Goal: Use online tool/utility: Utilize a website feature to perform a specific function

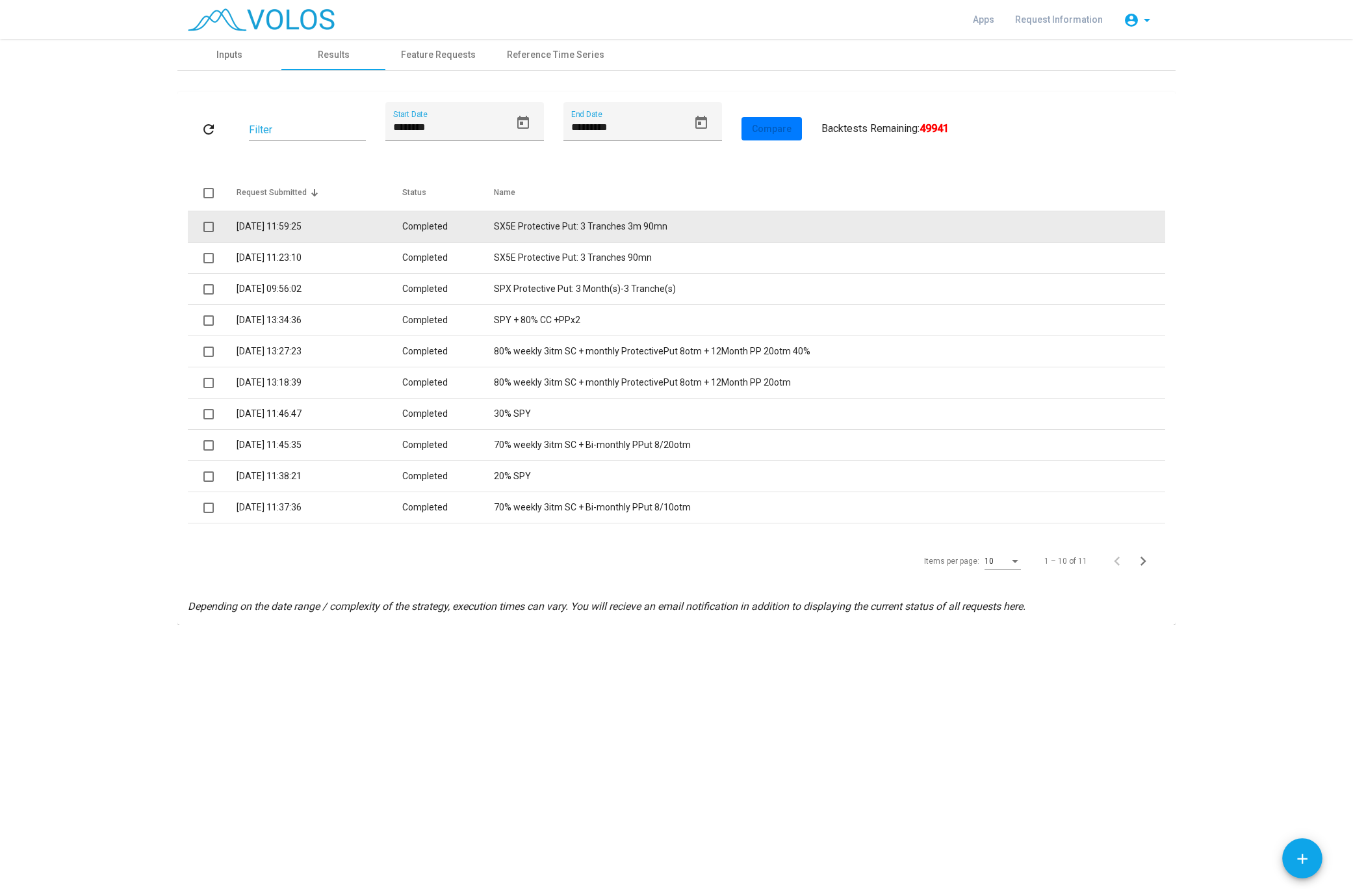
click at [555, 217] on td "SX5E Protective Put: 3 Tranches 3m 90mn" at bounding box center [829, 227] width 672 height 31
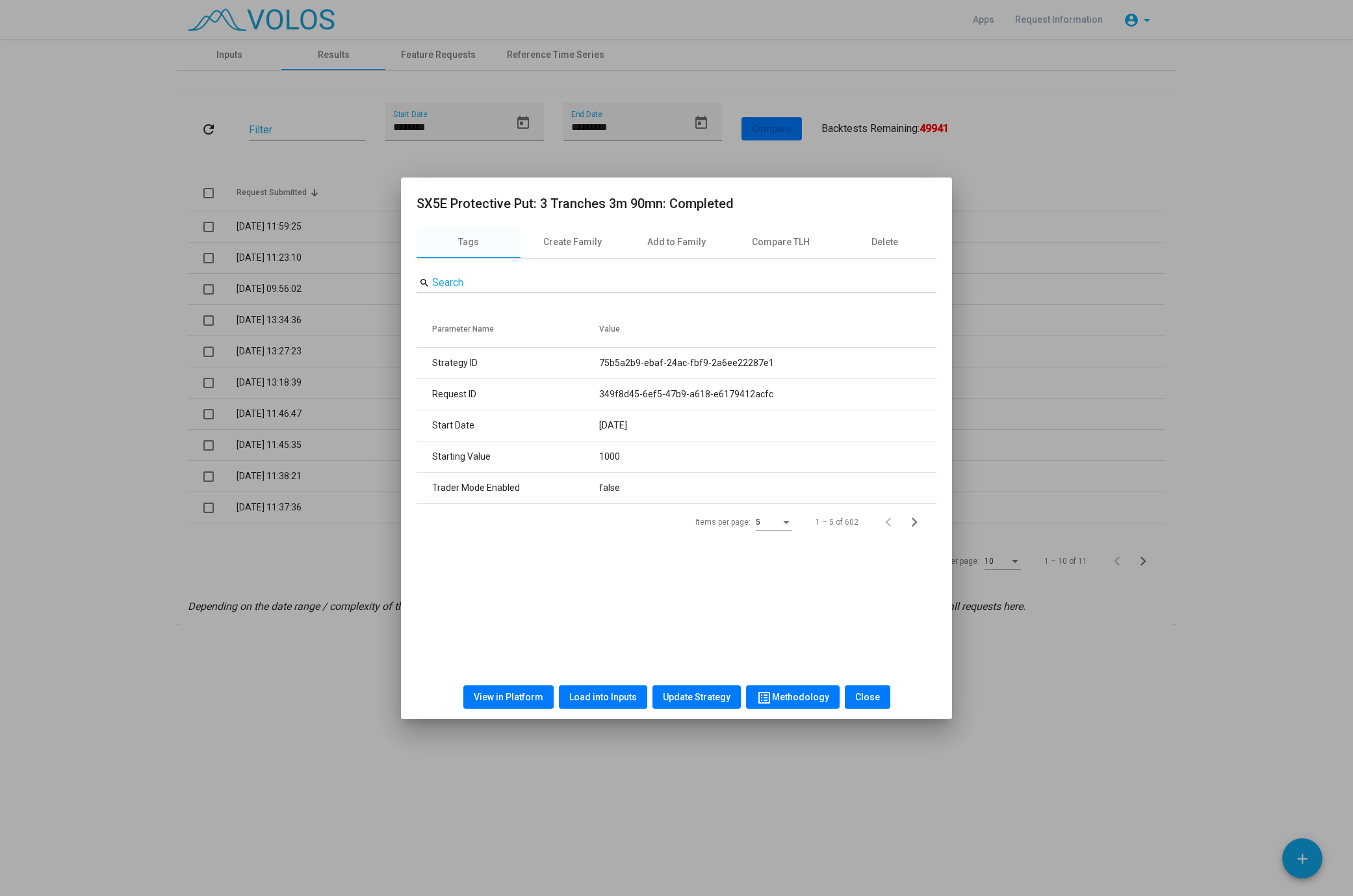
click at [498, 705] on button "View in Platform" at bounding box center [509, 696] width 91 height 23
click at [595, 703] on button "Load into Inputs" at bounding box center [603, 696] width 88 height 23
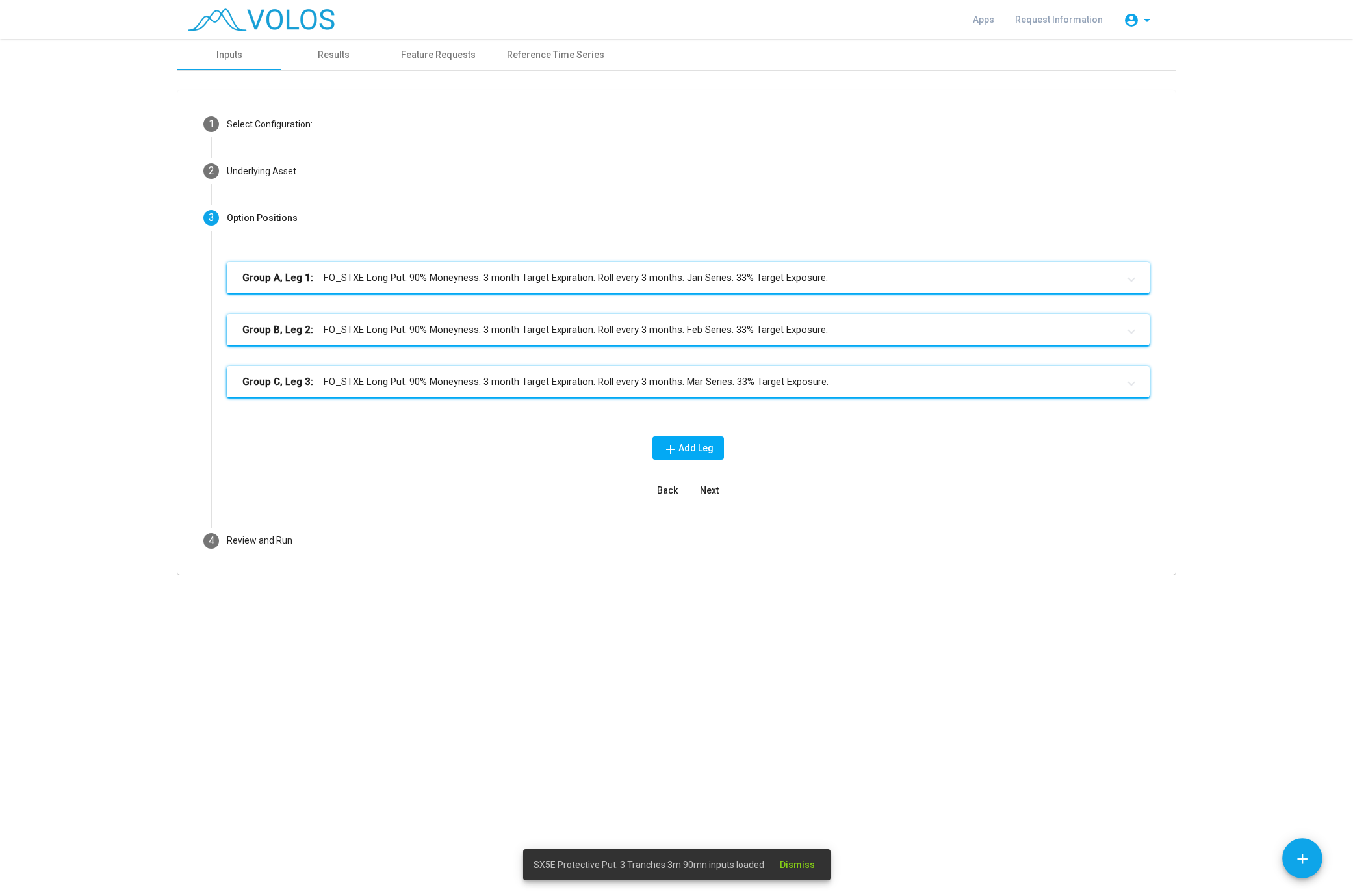
click at [422, 272] on mat-panel-title "Group A, Leg 1: FO_STXE Long Put. 90% Moneyness. 3 month Target Expiration. Rol…" at bounding box center [681, 277] width 876 height 15
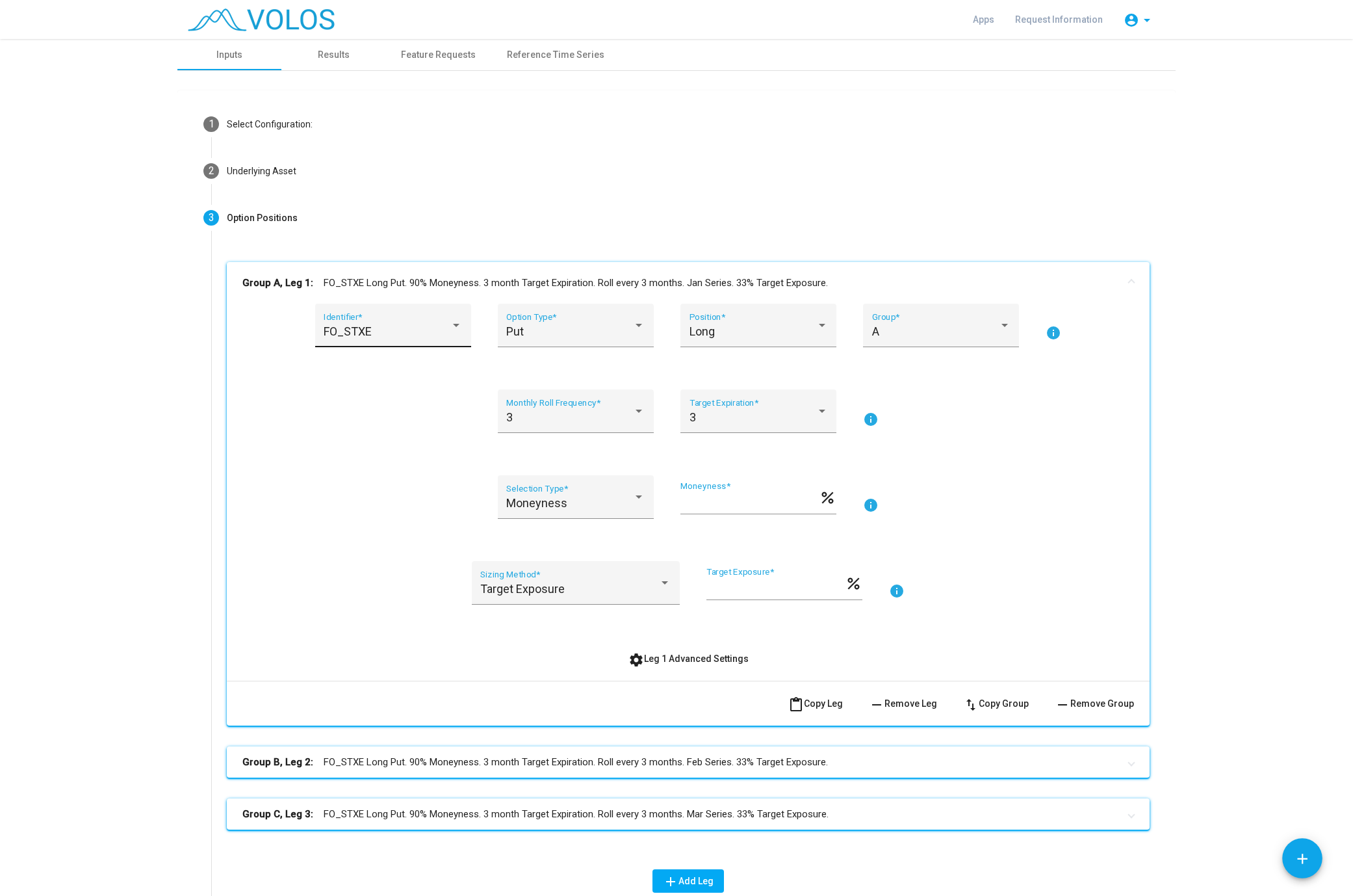
click at [401, 316] on div "FO_STXE Identifier *" at bounding box center [393, 330] width 139 height 35
type input "***"
click at [379, 294] on span "SPX" at bounding box center [401, 301] width 156 height 35
click at [436, 774] on mat-expansion-panel-header "Group B, Leg 2: FO_STXE Long Put. 90% Moneyness. 3 month Target Expiration. Rol…" at bounding box center [689, 762] width 923 height 31
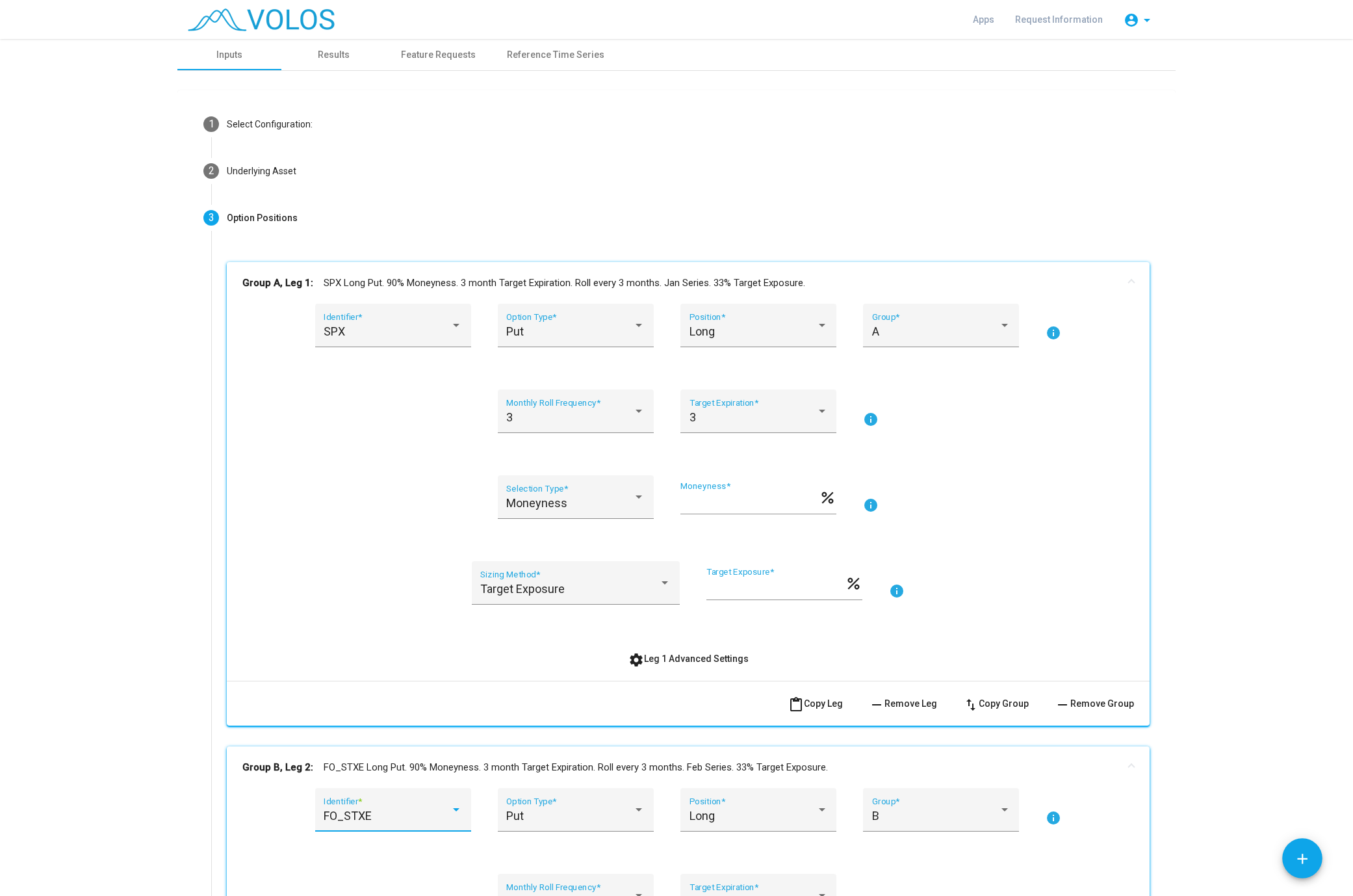
click at [393, 816] on div "FO_STXE" at bounding box center [386, 816] width 127 height 13
type input "***"
click at [350, 695] on span "SPX" at bounding box center [401, 685] width 156 height 35
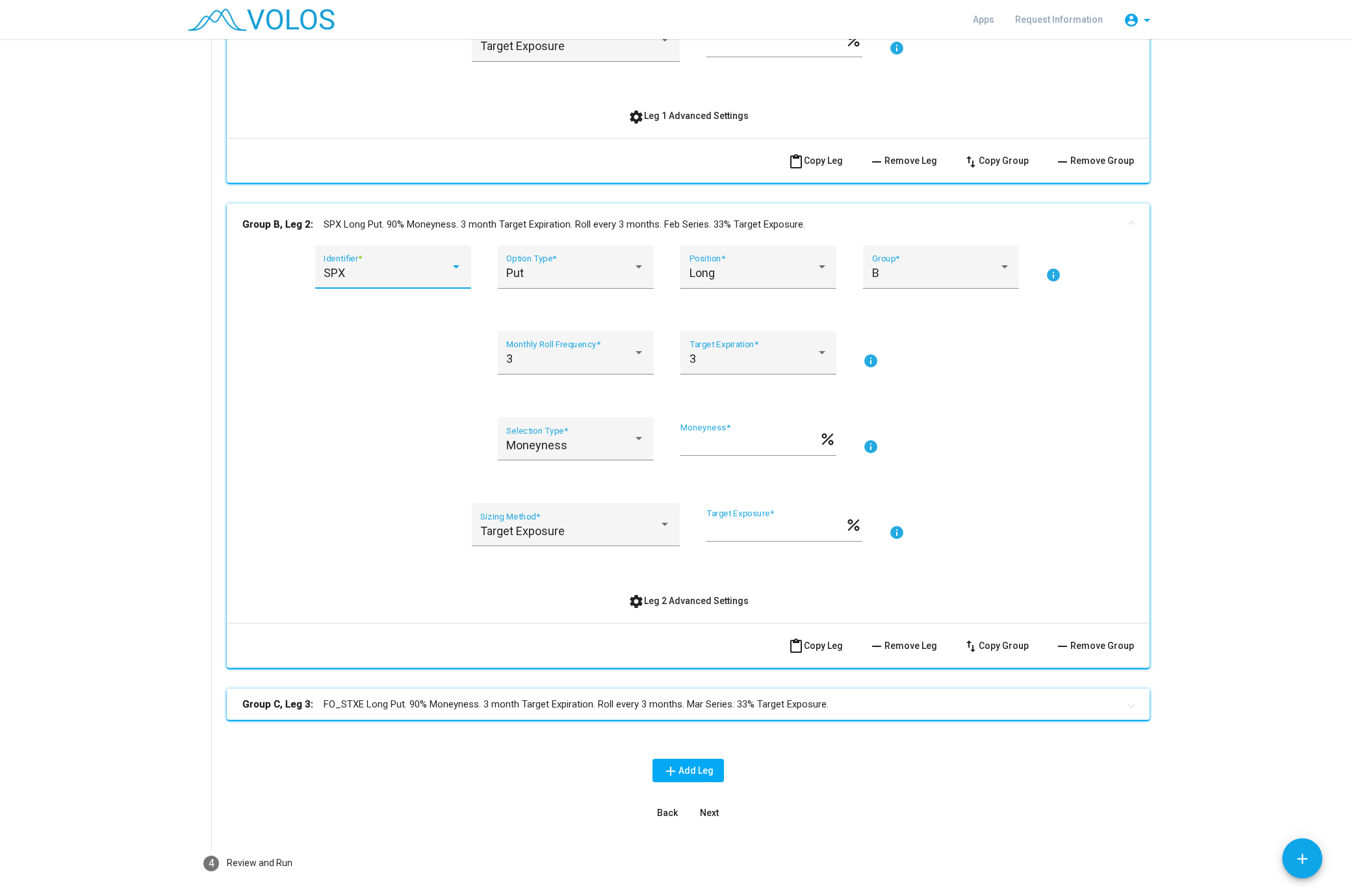
scroll to position [573, 0]
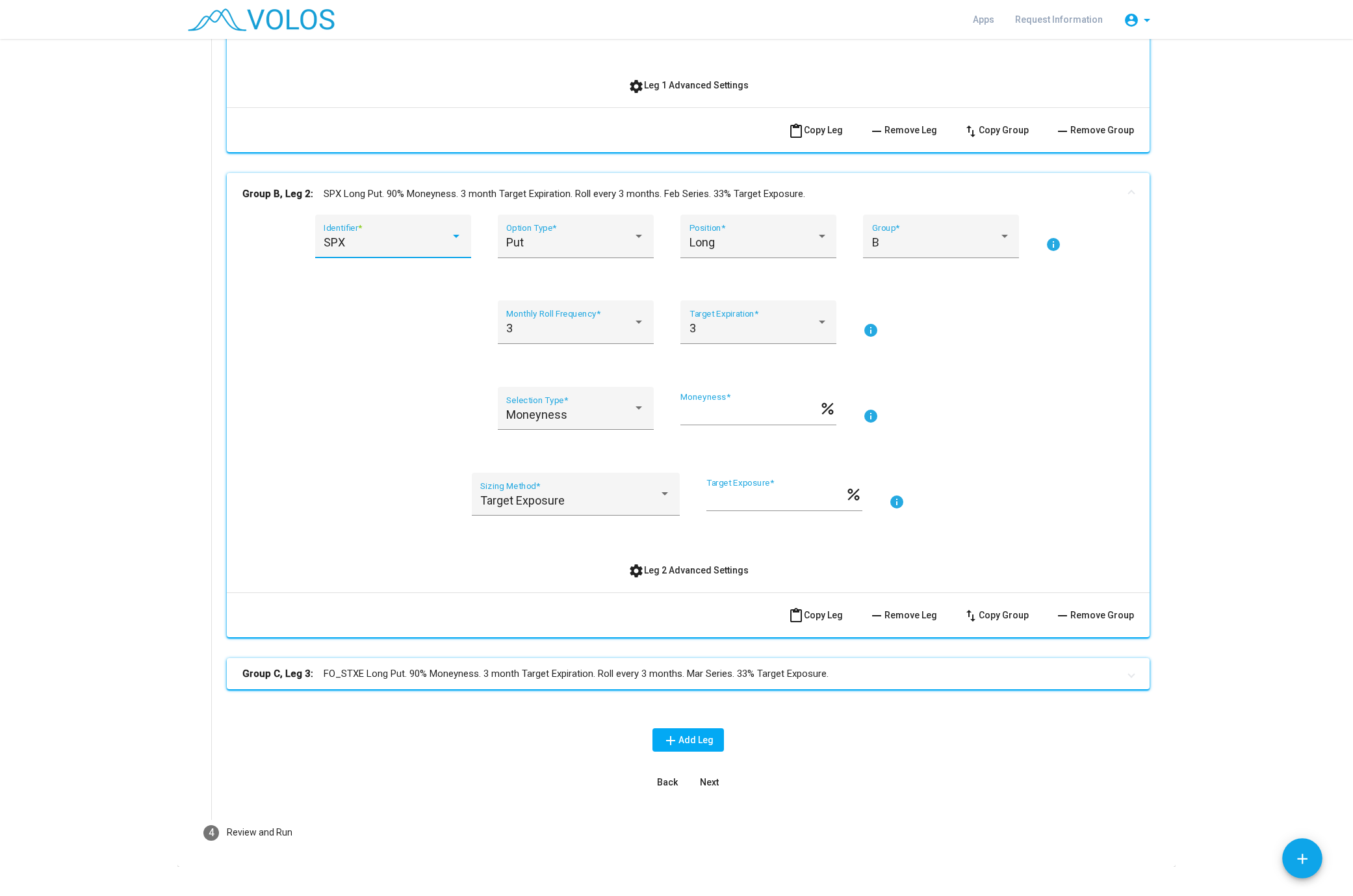
click at [388, 692] on div "Group A, Leg 1: SPX Long Put. 90% Moneyness. 3 month Target Expiration. Roll ev…" at bounding box center [689, 199] width 923 height 1021
click at [387, 686] on mat-expansion-panel-header "Group C, Leg 3: FO_STXE Long Put. 90% Moneyness. 3 month Target Expiration. Rol…" at bounding box center [689, 674] width 923 height 31
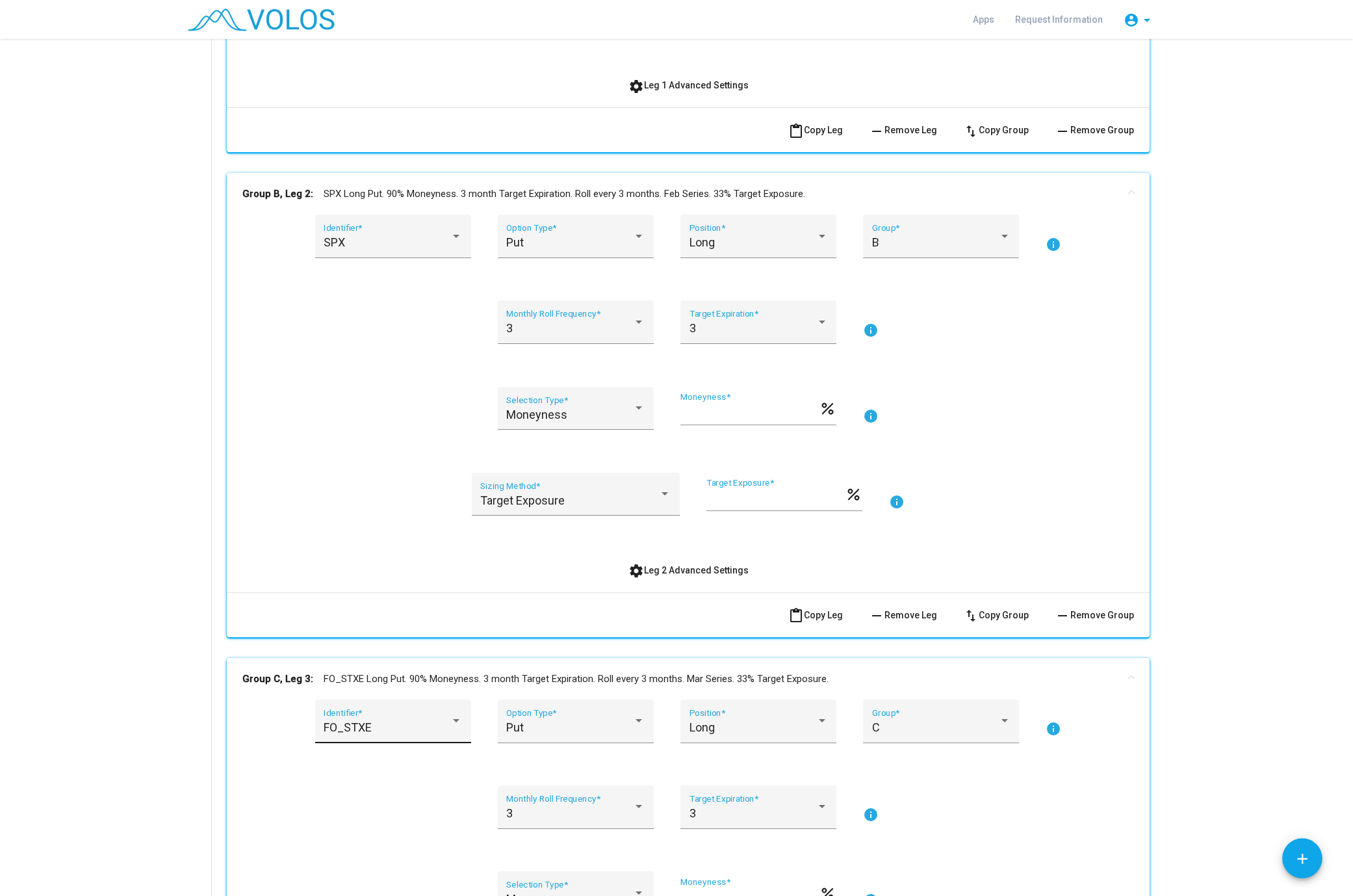
click at [376, 720] on div "FO_STXE Identifier *" at bounding box center [393, 725] width 139 height 35
type input "***"
click at [398, 602] on span "SPX" at bounding box center [401, 604] width 156 height 35
click at [235, 650] on div "Group A, Leg 1: SPX Long Put. 90% Moneyness. 3 month Target Expiration. Roll ev…" at bounding box center [689, 415] width 923 height 1454
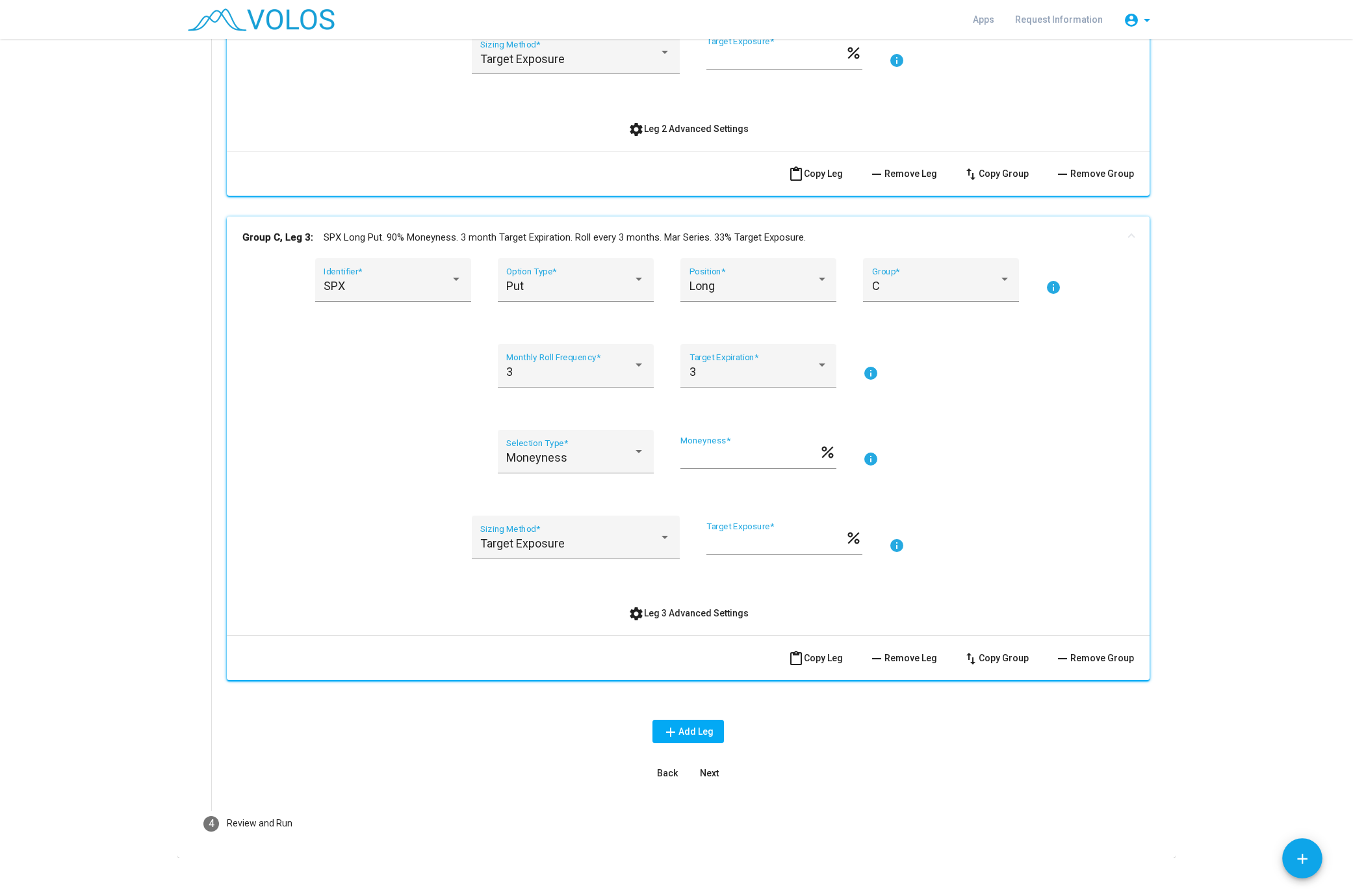
scroll to position [1028, 0]
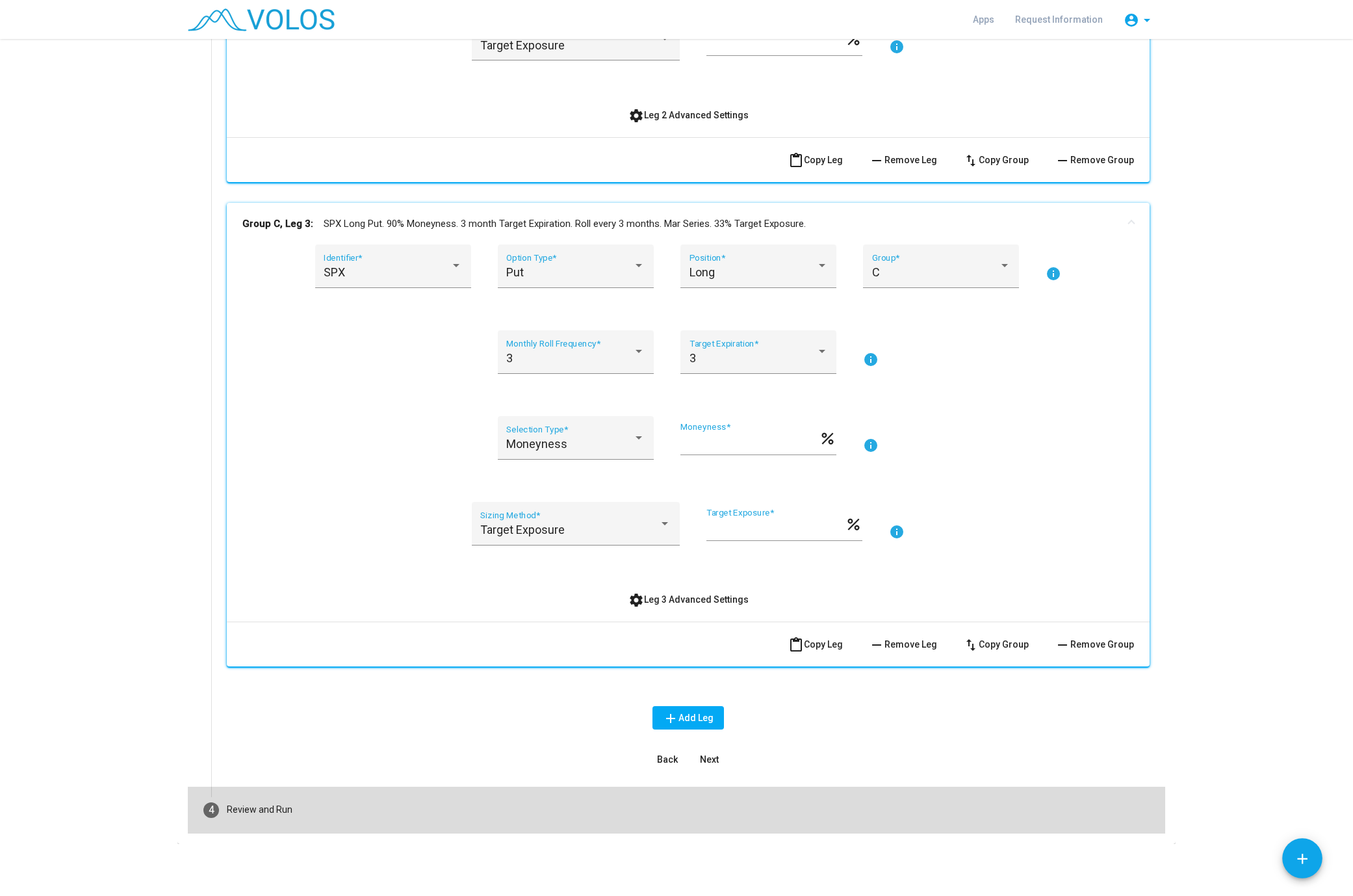
click at [422, 804] on mat-step-header "4 Review and Run" at bounding box center [676, 810] width 977 height 47
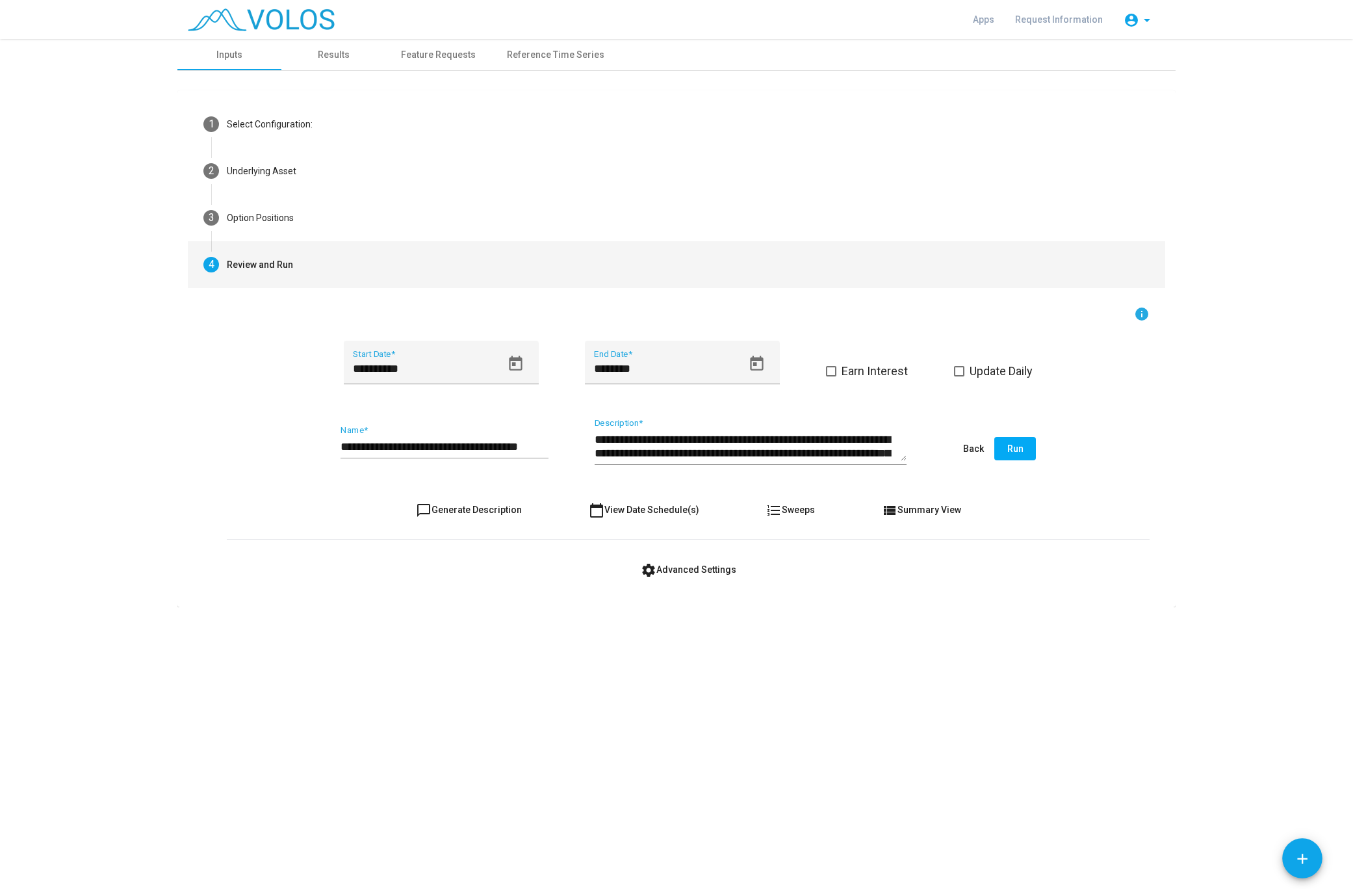
click at [358, 440] on input "**********" at bounding box center [444, 447] width 208 height 13
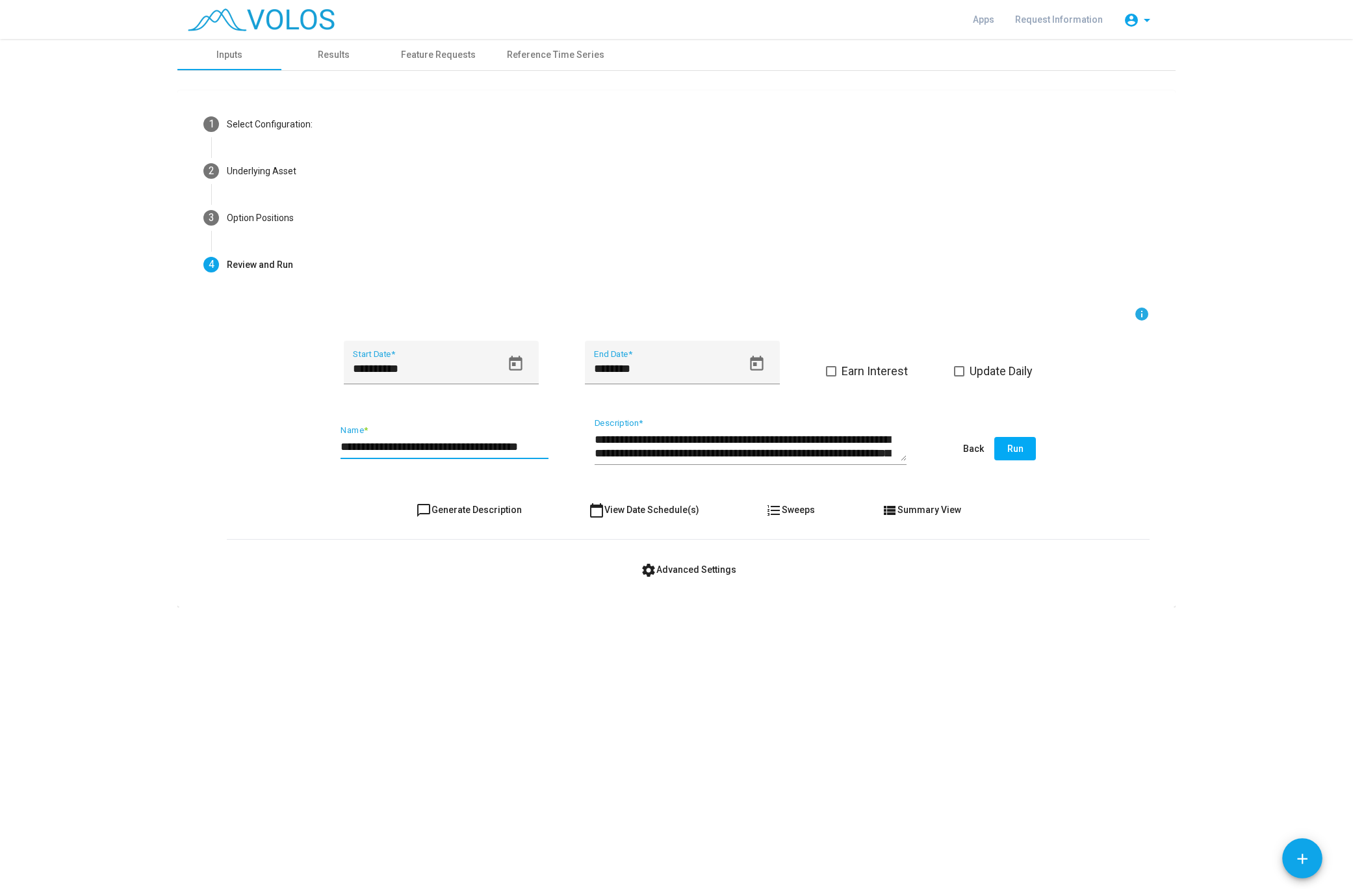
click at [358, 440] on input "**********" at bounding box center [444, 447] width 208 height 13
type input "**********"
click at [484, 500] on button "chat_bubble_outline Generate Description" at bounding box center [468, 510] width 127 height 23
type textarea "**********"
click at [1012, 440] on button "Run" at bounding box center [1015, 448] width 42 height 23
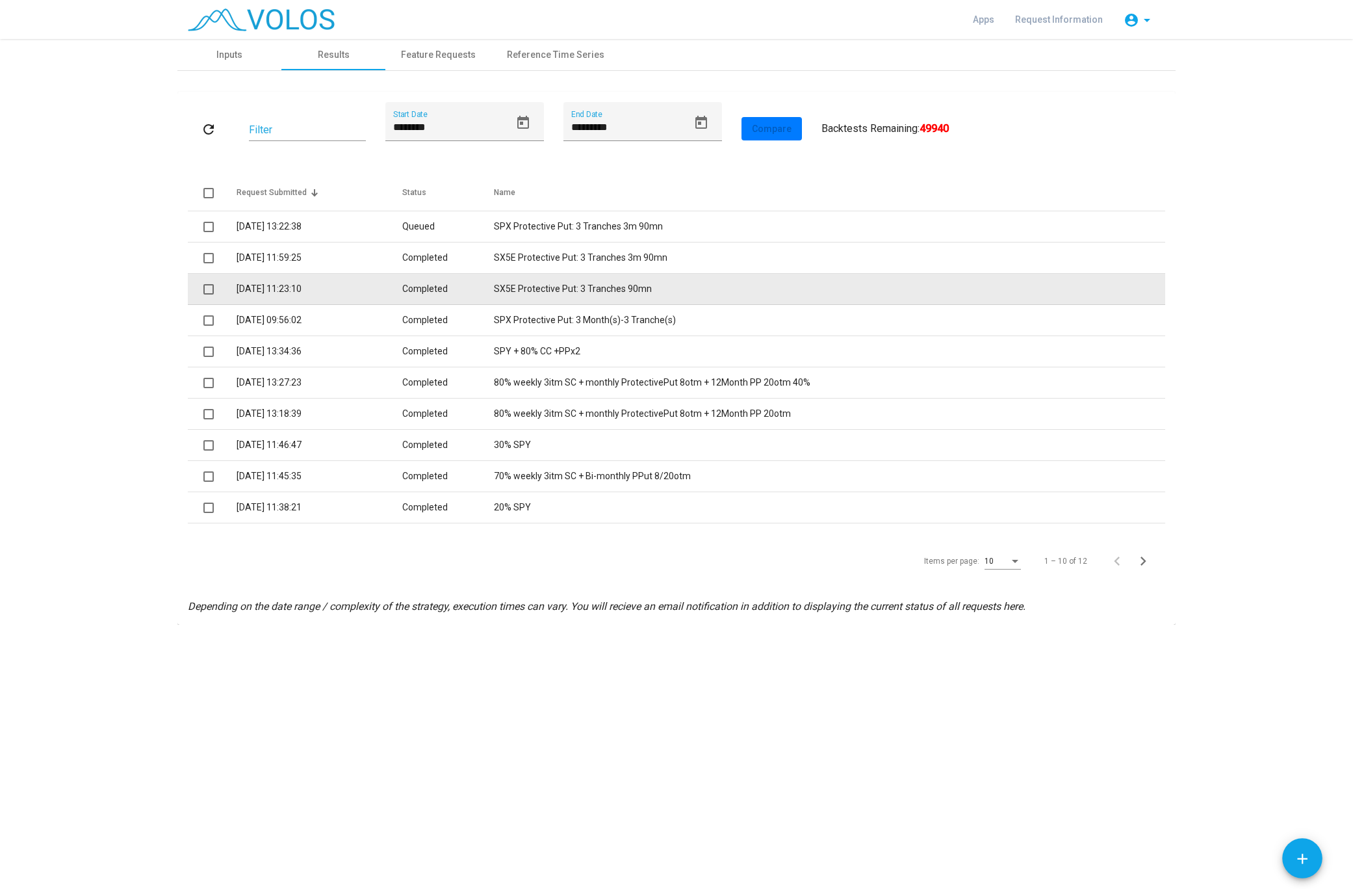
click at [273, 289] on td "9.9.2025 11:23:10" at bounding box center [319, 289] width 166 height 31
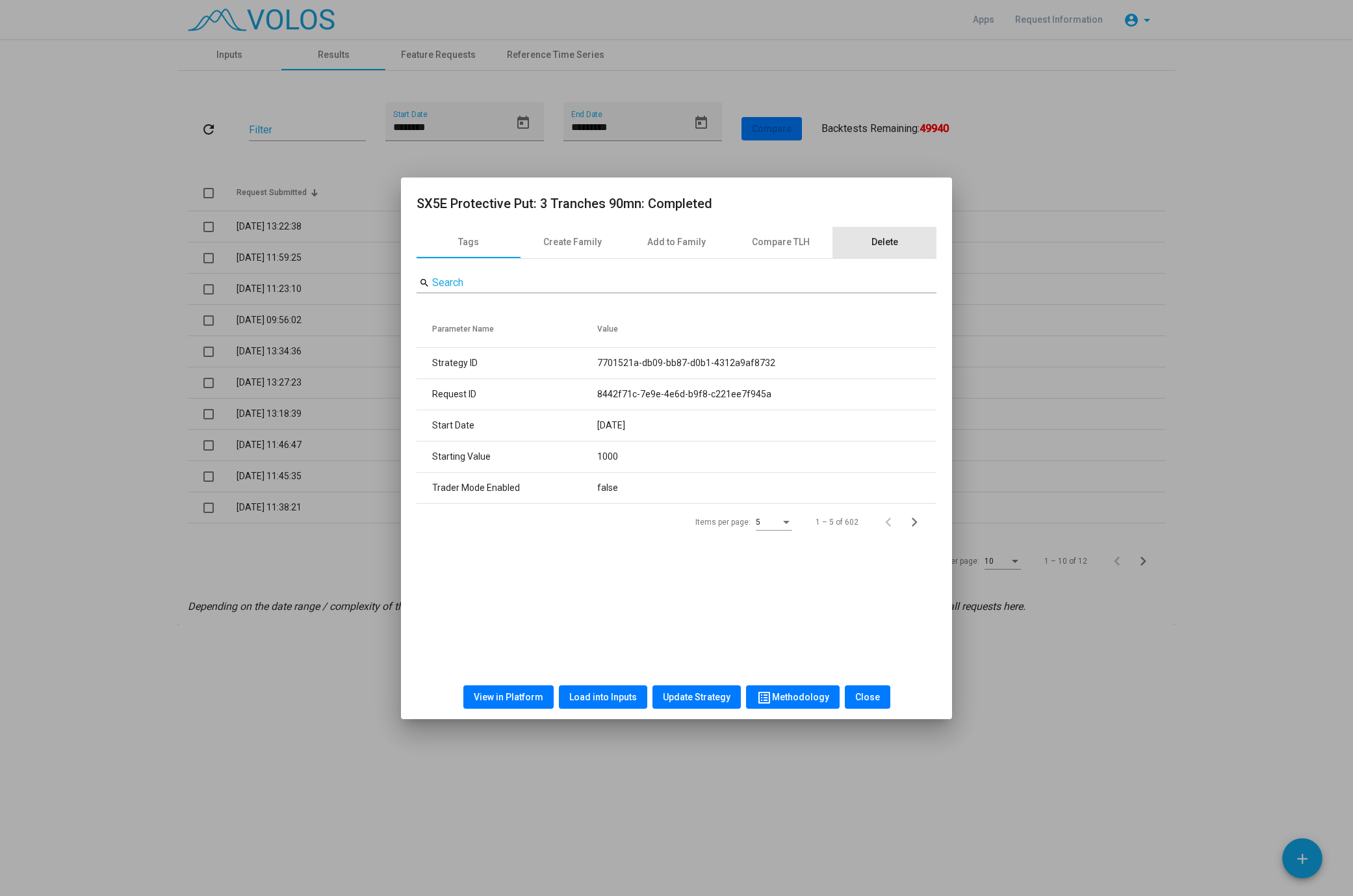
click at [900, 236] on div "Delete" at bounding box center [885, 243] width 104 height 31
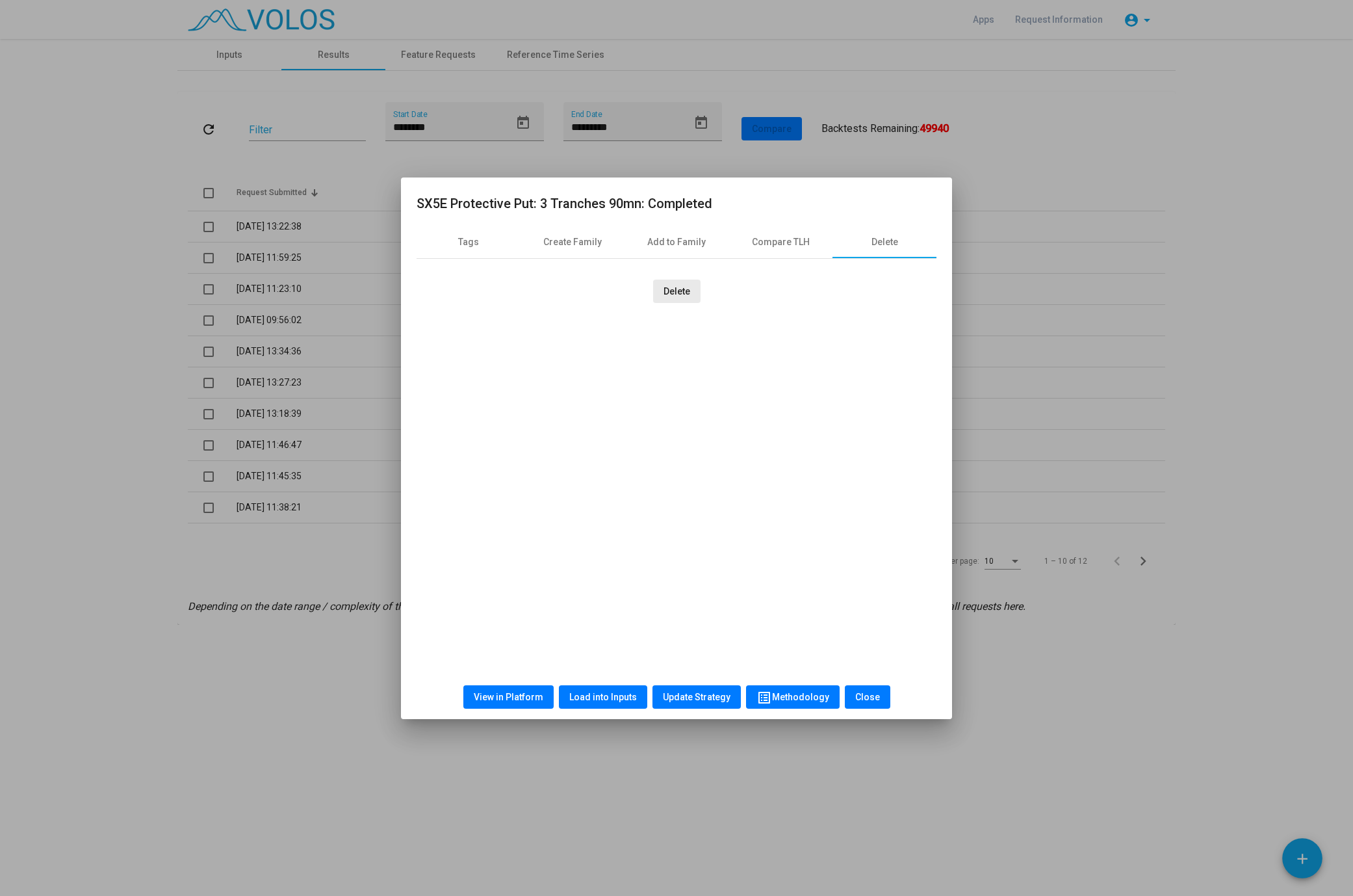
click at [679, 287] on span "Delete" at bounding box center [677, 291] width 27 height 11
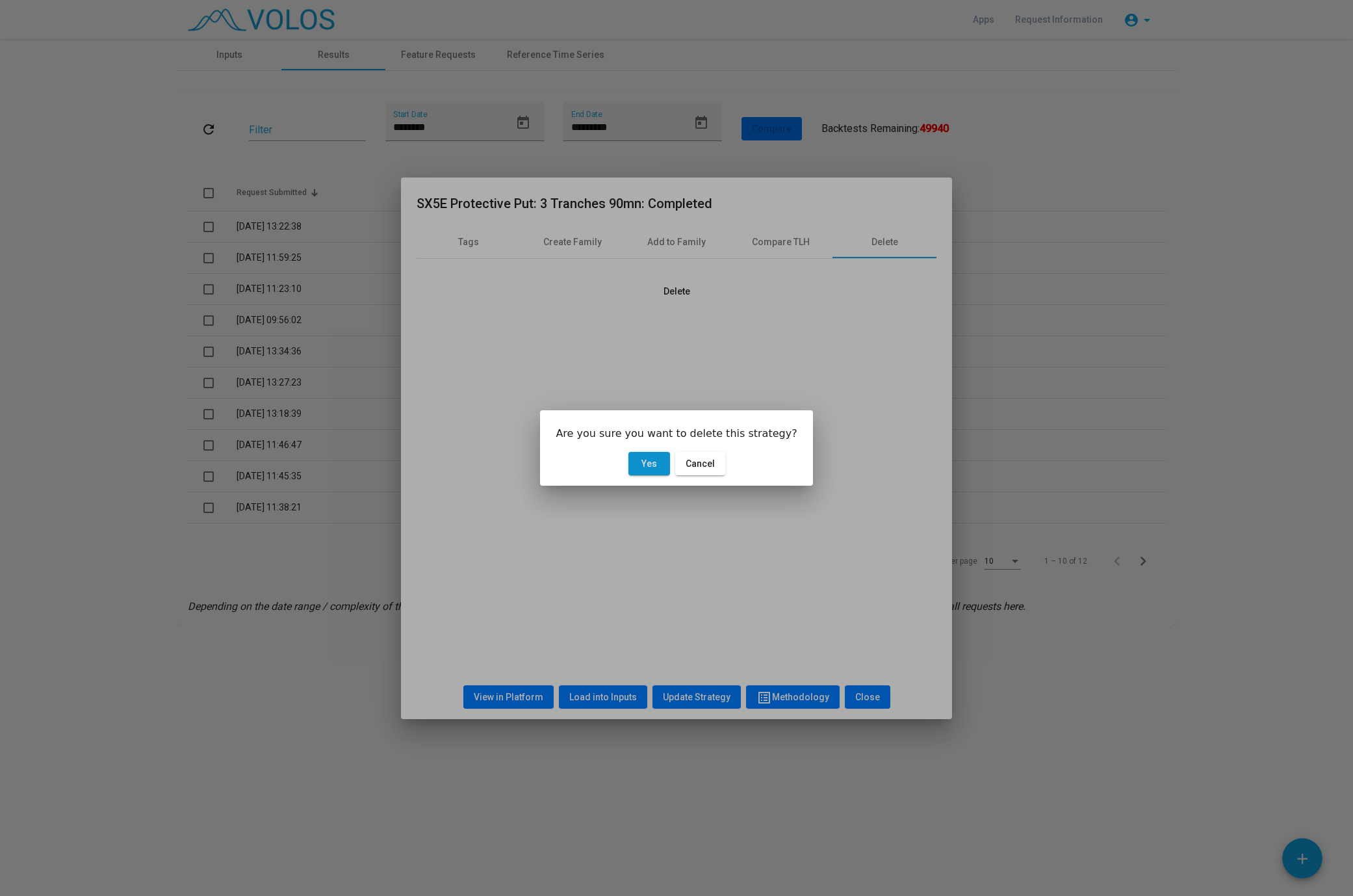
click at [652, 466] on span "Yes" at bounding box center [650, 464] width 16 height 11
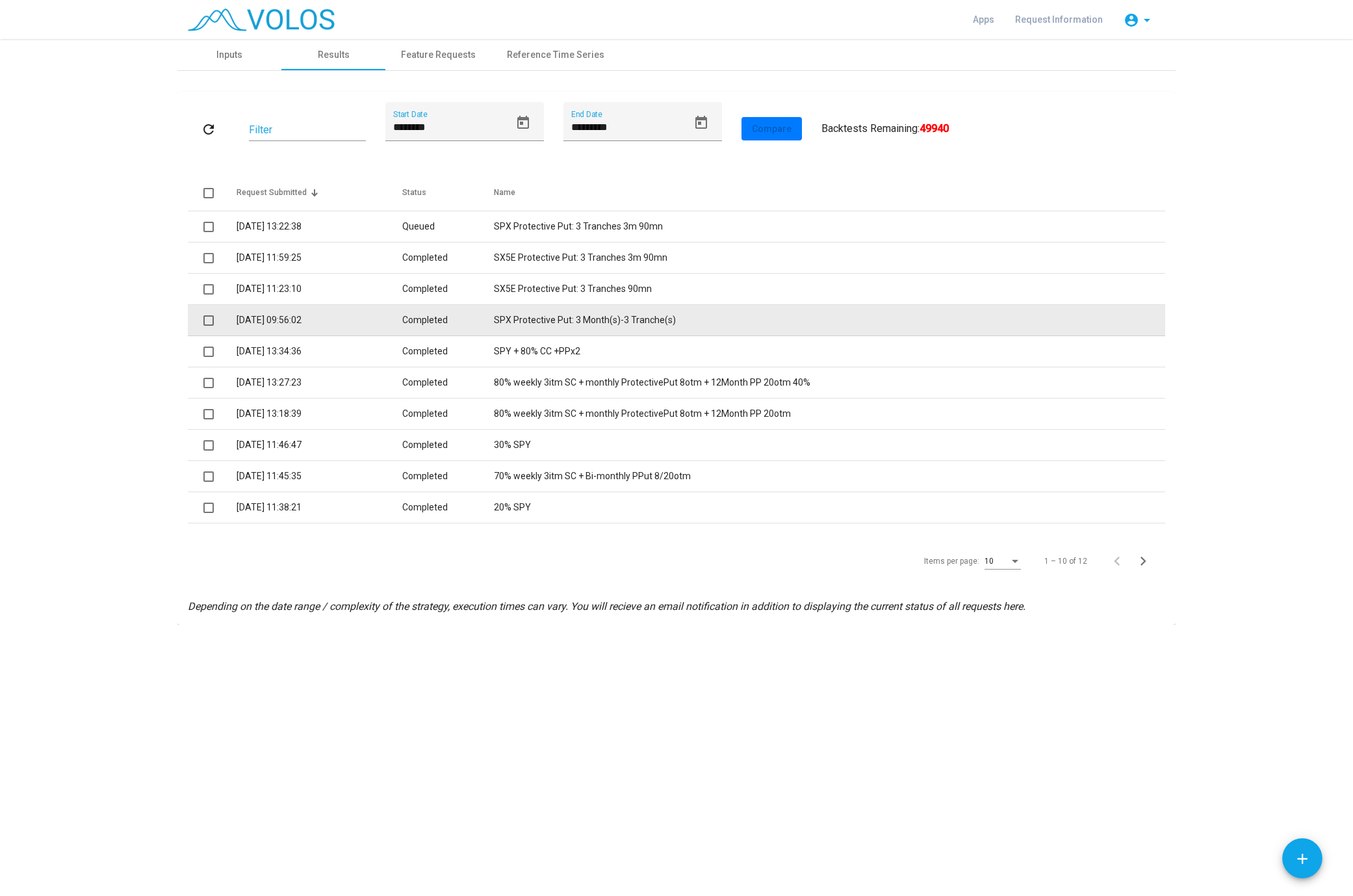
click at [608, 317] on td "SPX Protective Put: 3 Month(s)-3 Tranche(s)" at bounding box center [829, 321] width 672 height 31
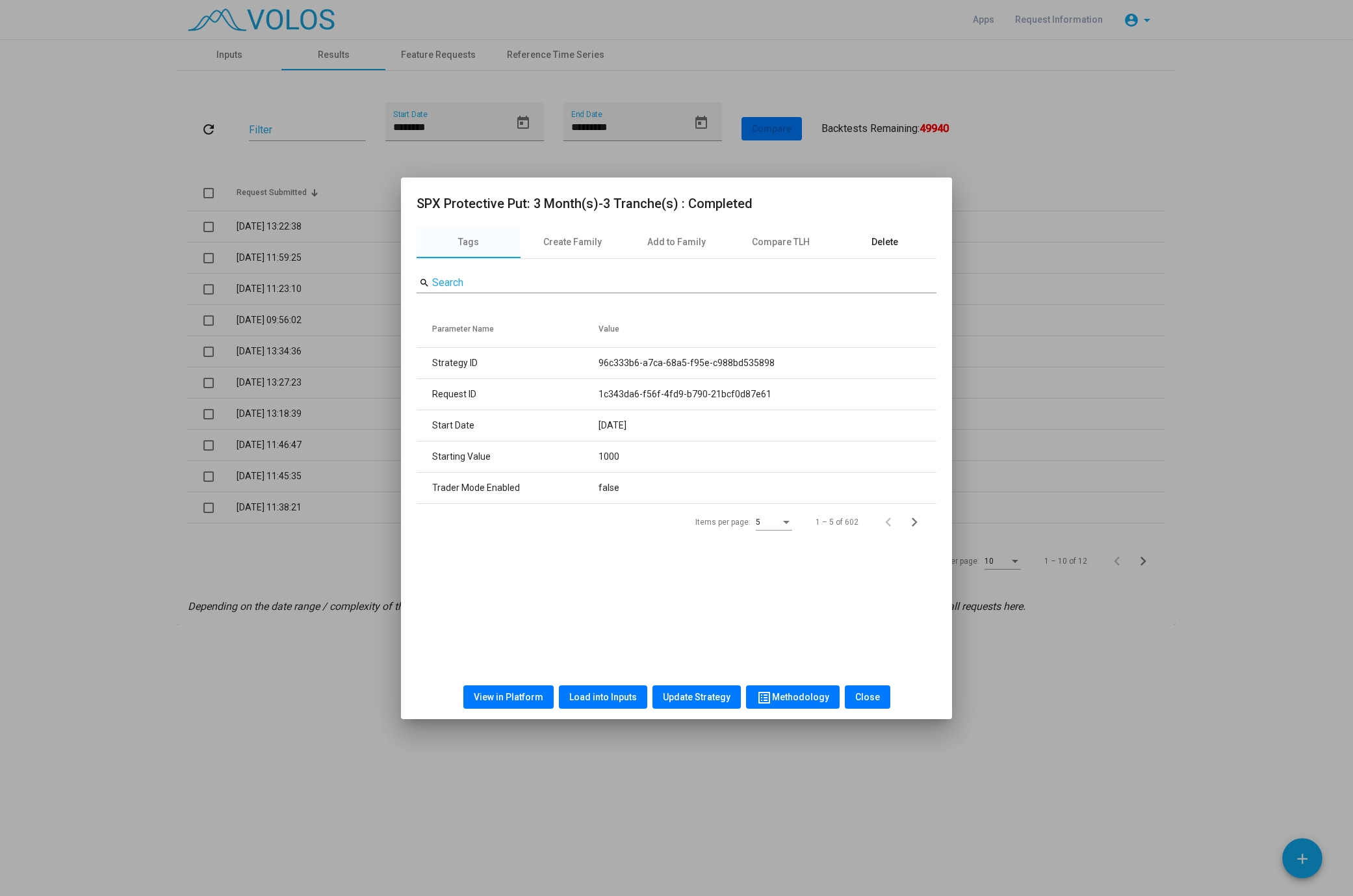
click at [874, 241] on div "Delete" at bounding box center [885, 241] width 27 height 13
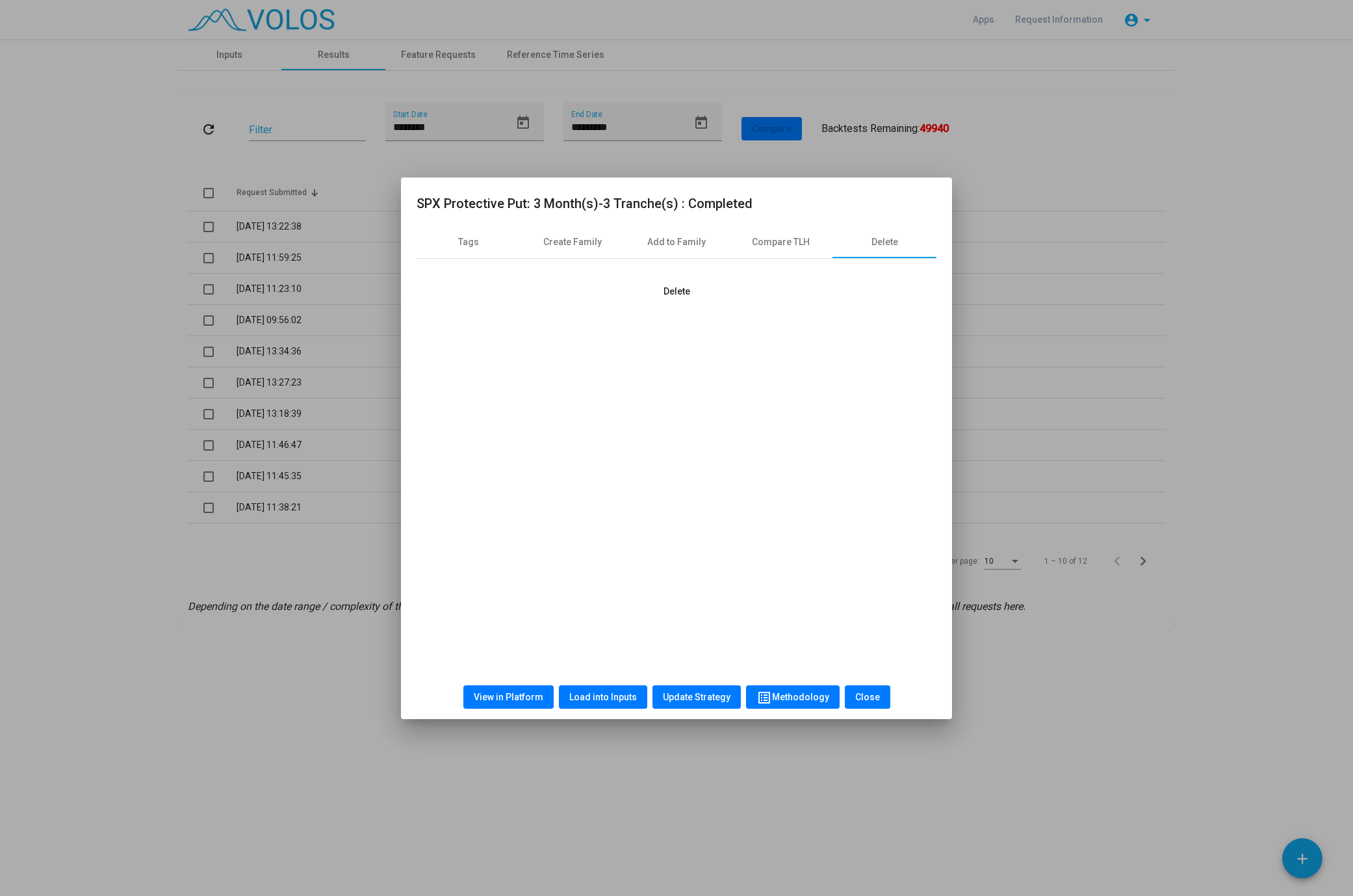
click at [670, 285] on button "Delete" at bounding box center [676, 291] width 47 height 23
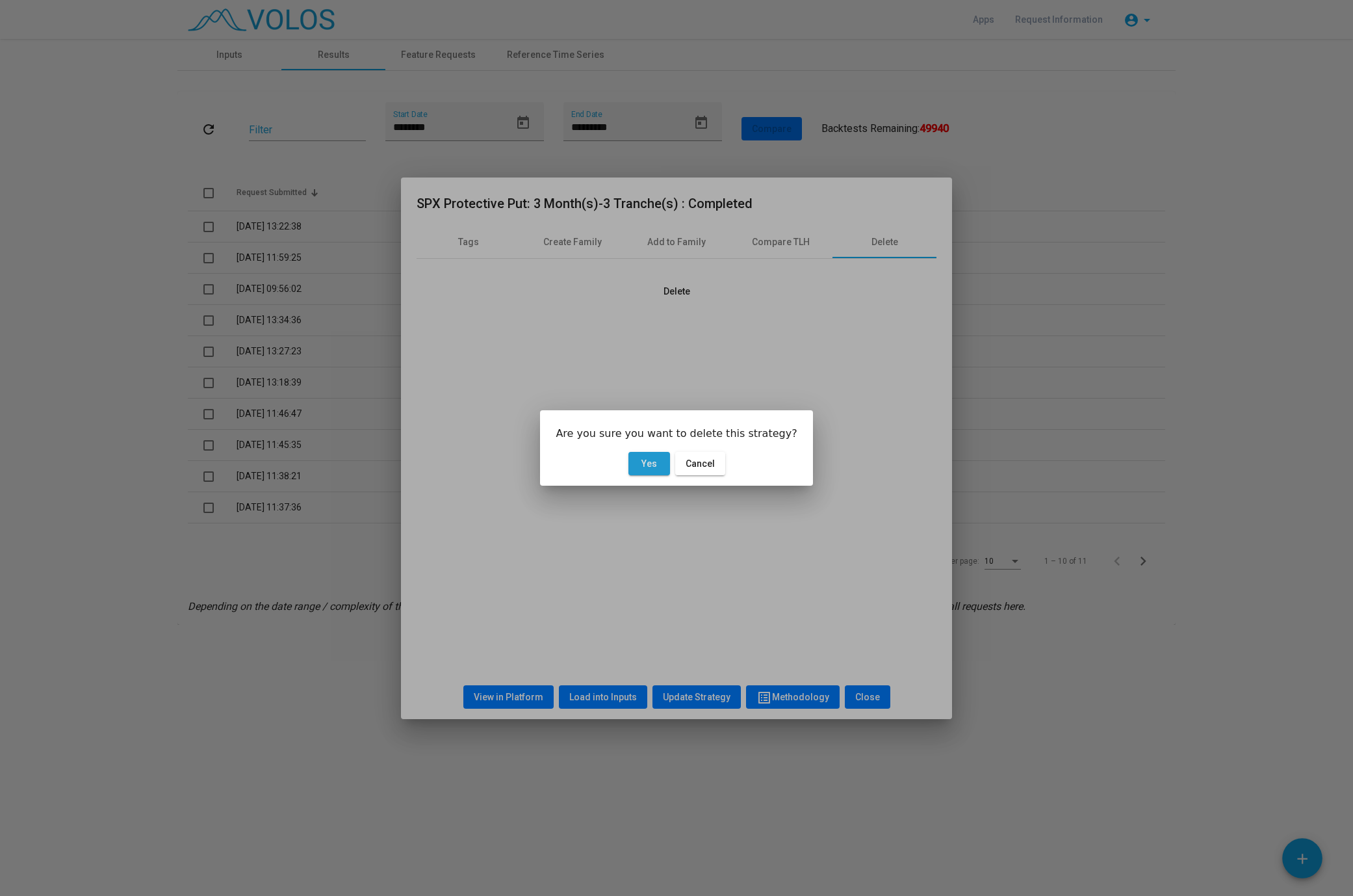
click at [640, 456] on button "Yes" at bounding box center [649, 463] width 42 height 23
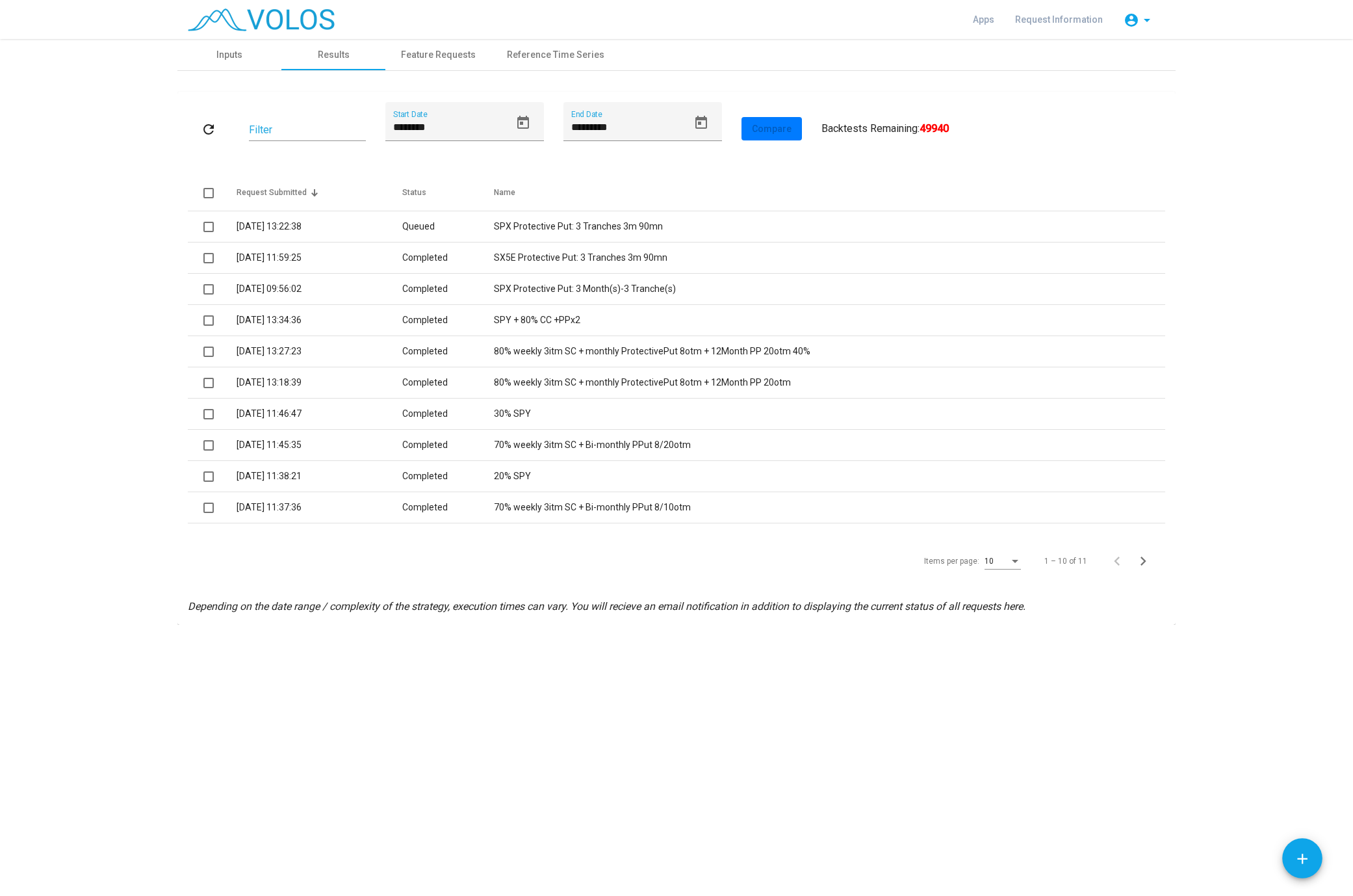
click at [214, 120] on button "refresh" at bounding box center [208, 128] width 42 height 23
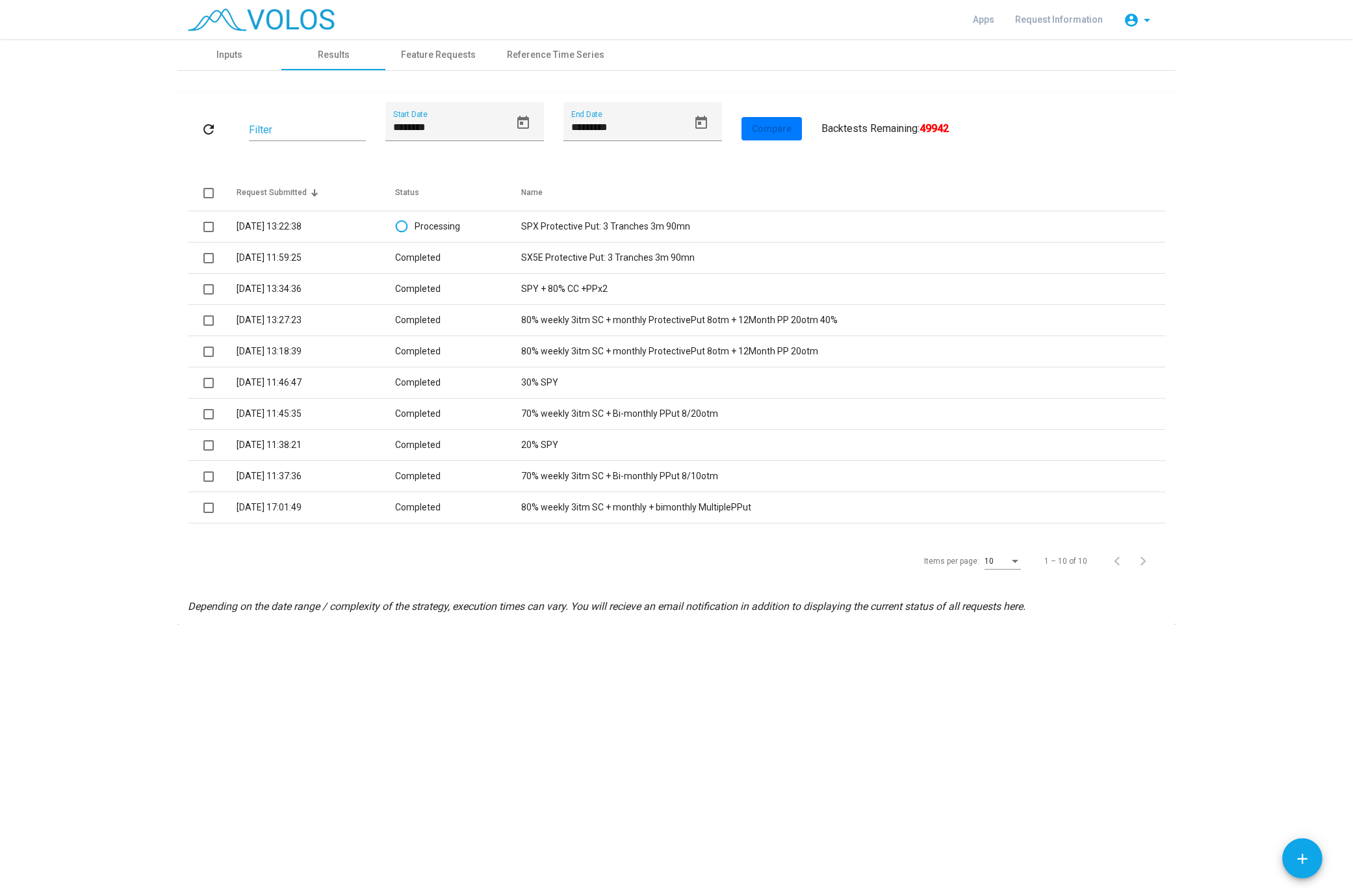
click at [531, 689] on div "**********" at bounding box center [676, 467] width 1353 height 857
click at [197, 762] on div "**********" at bounding box center [676, 467] width 1353 height 857
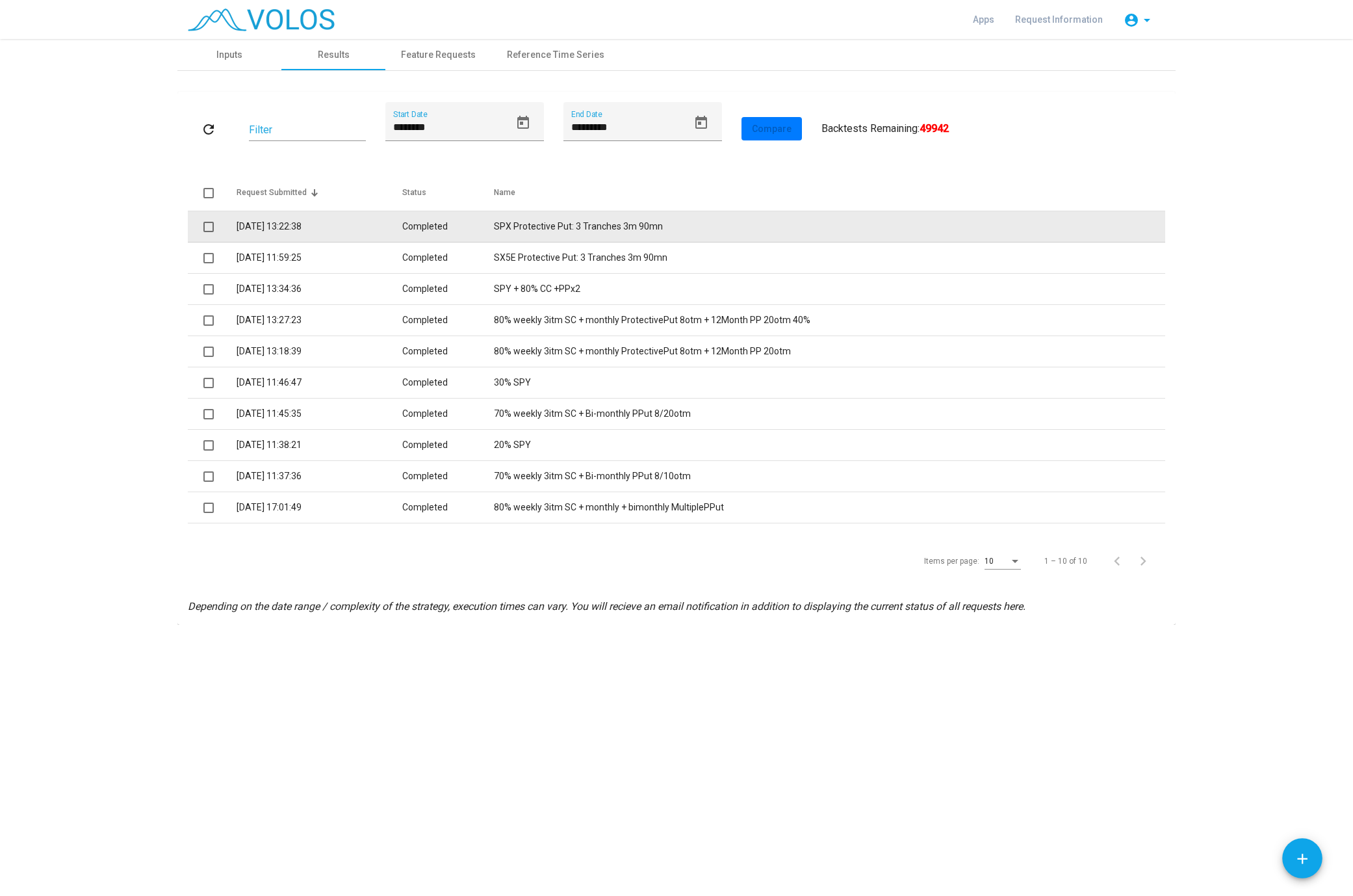
click at [501, 222] on td "SPX Protective Put: 3 Tranches 3m 90mn" at bounding box center [829, 227] width 672 height 31
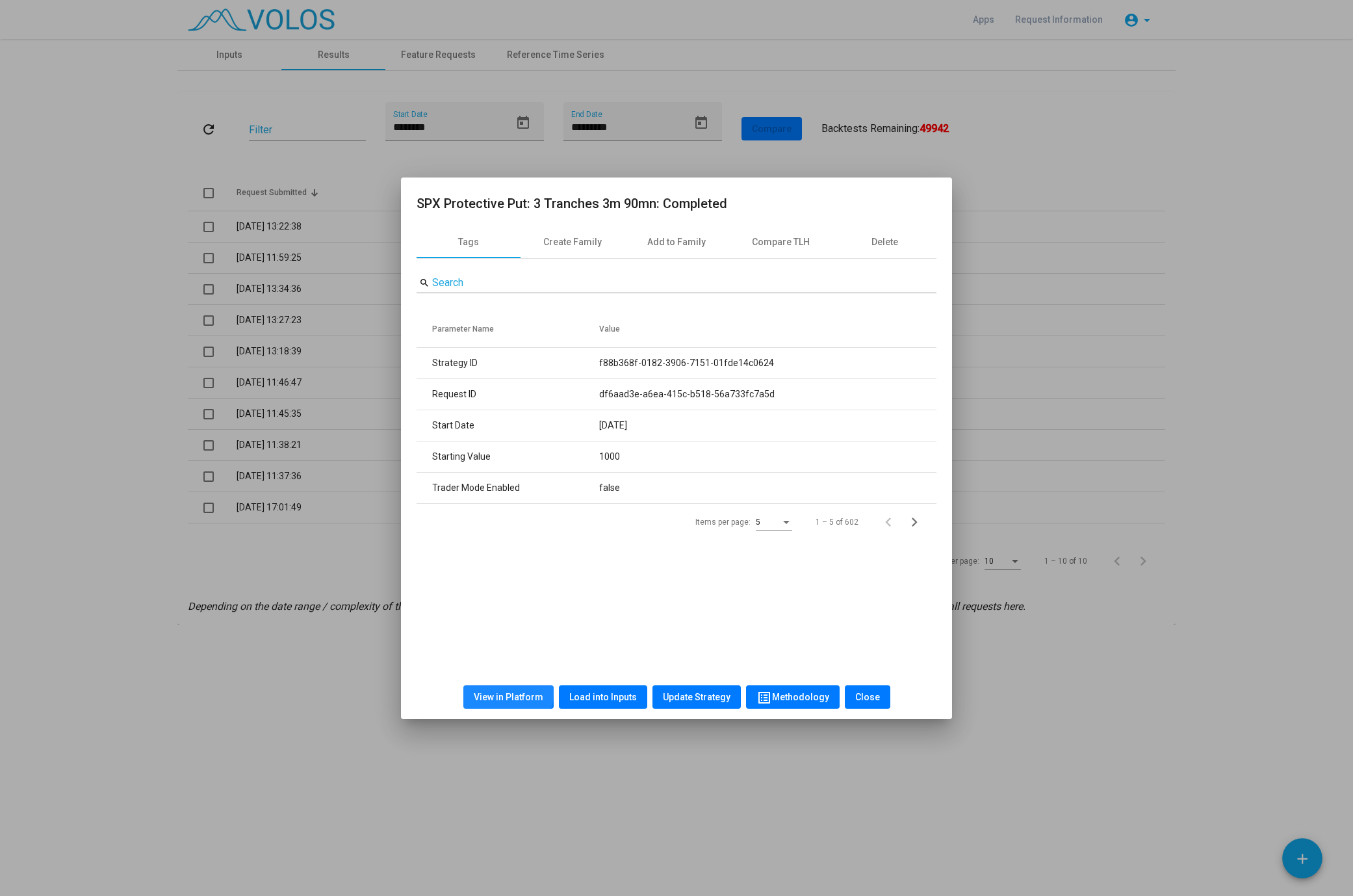
click at [500, 689] on button "View in Platform" at bounding box center [509, 696] width 91 height 23
click at [874, 700] on span "Close" at bounding box center [868, 696] width 25 height 11
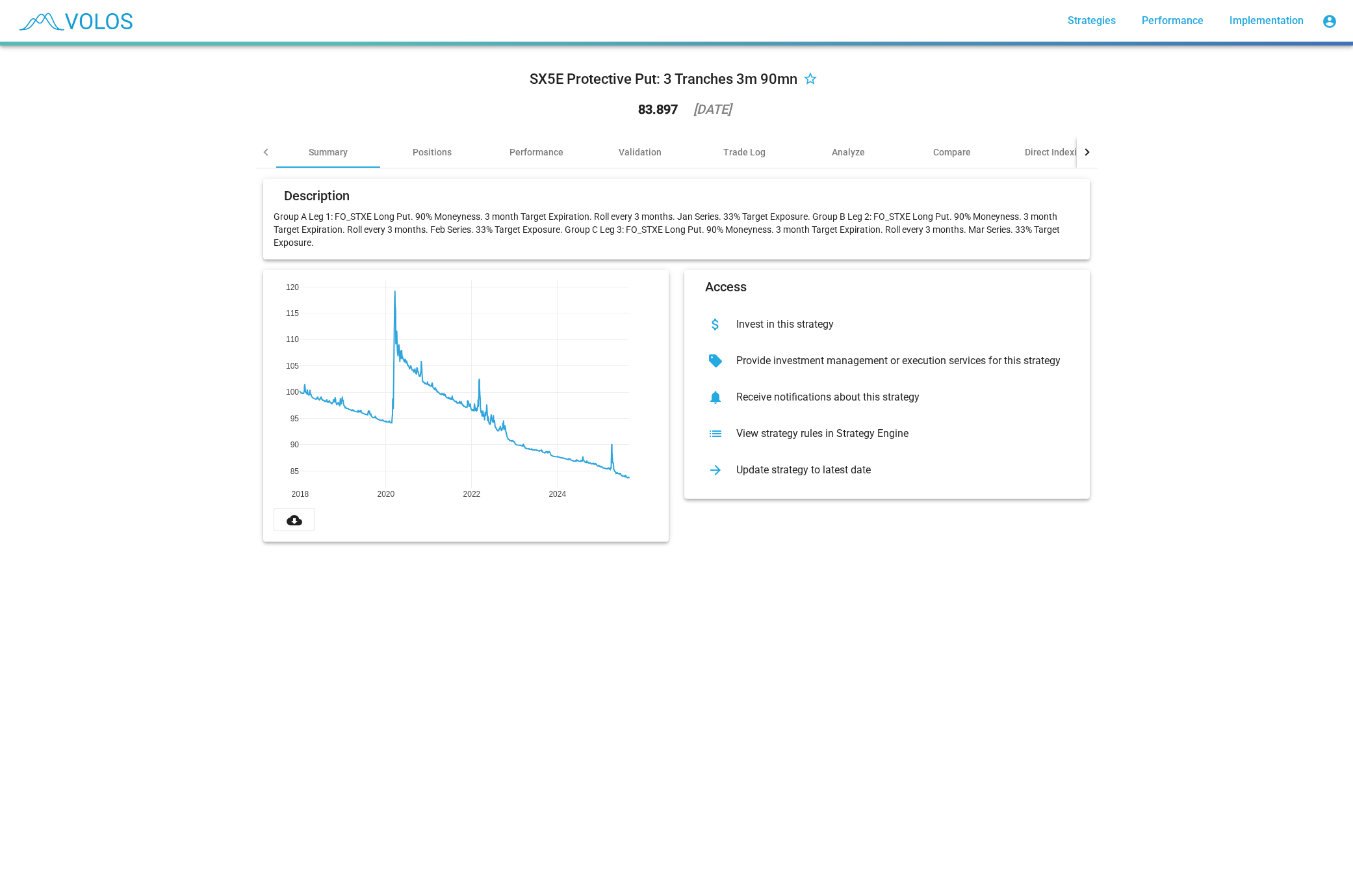
click at [592, 626] on div "SX5E Protective Put: 3 Tranches 3m 90mn star_border 83.897 2025-09-02 Summary P…" at bounding box center [676, 470] width 1353 height 850
click at [258, 442] on div "2018 2020 2022 2024 85 90 95 100 105 110 115 120 cloud_download" at bounding box center [466, 406] width 421 height 272
click at [294, 521] on mat-icon "cloud_download" at bounding box center [294, 520] width 16 height 16
click at [839, 649] on div "SX5E Protective Put: 3 Tranches 3m 90mn star_border 83.897 2025-09-02 Summary P…" at bounding box center [676, 470] width 1353 height 850
click at [427, 619] on div "SX5E Protective Put: 3 Tranches 3m 90mn star_border 83.897 2025-09-02 Summary P…" at bounding box center [676, 470] width 1353 height 850
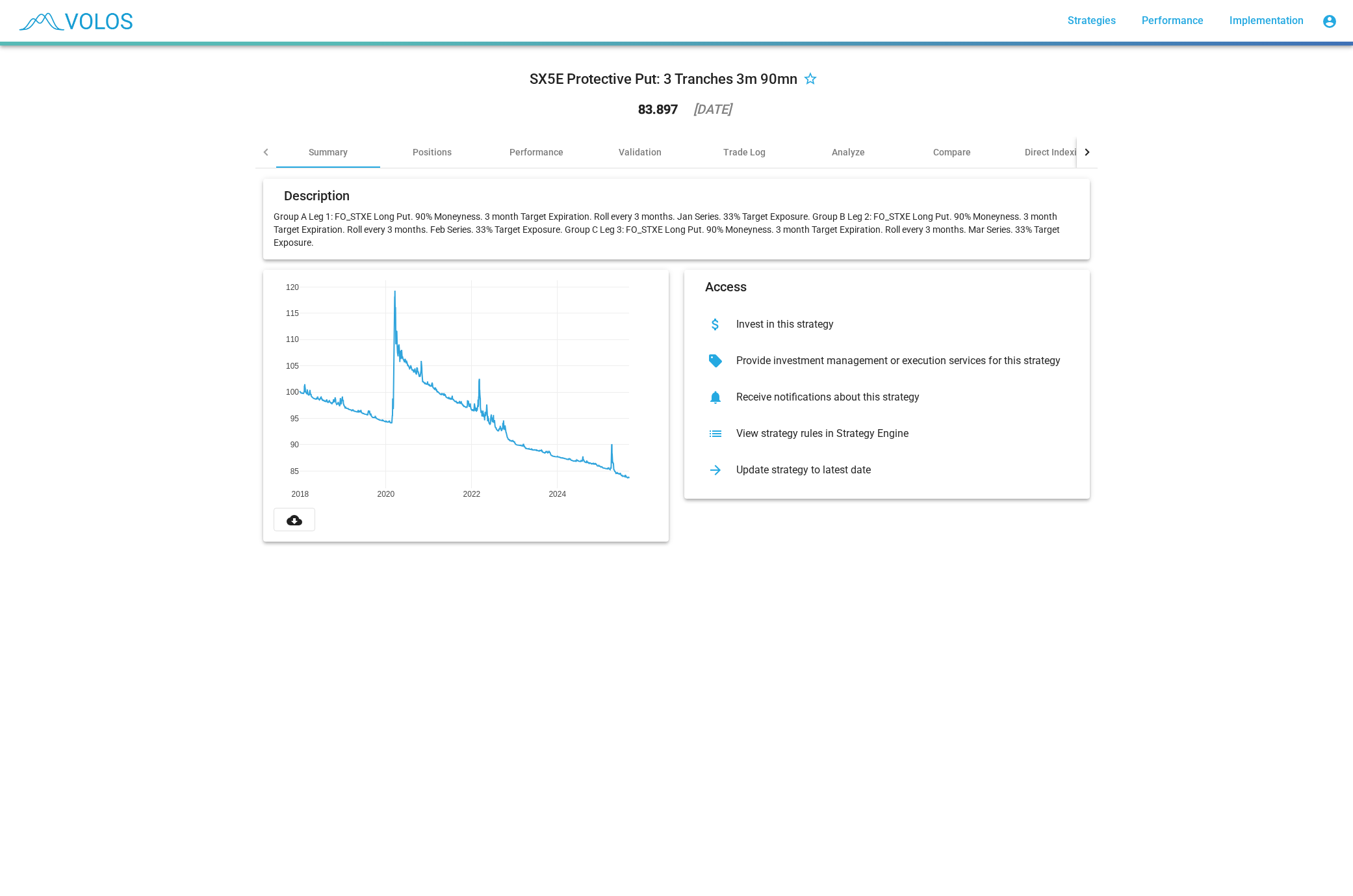
click at [479, 626] on div "SX5E Protective Put: 3 Tranches 3m 90mn star_border 83.897 2025-09-02 Summary P…" at bounding box center [676, 470] width 1353 height 850
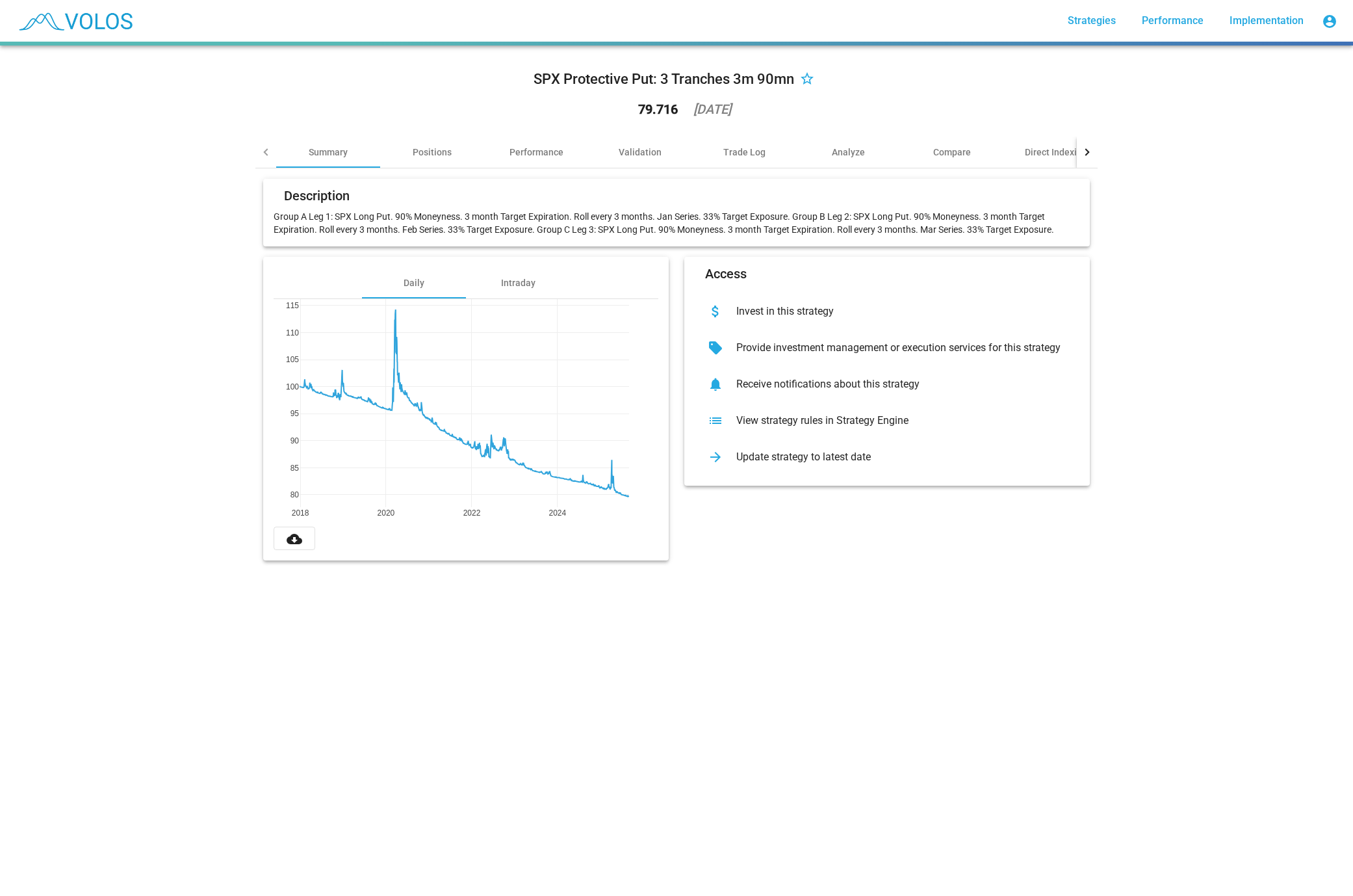
click at [712, 648] on div "SPX Protective Put: 3 Tranches 3m 90mn star_border 79.716 [DATE] Summary Positi…" at bounding box center [676, 470] width 1353 height 850
click at [299, 539] on mat-icon "cloud_download" at bounding box center [294, 539] width 16 height 16
click at [488, 764] on div "SPX Protective Put: 3 Tranches 3m 90mn star_border 79.716 [DATE] Summary Positi…" at bounding box center [676, 470] width 1353 height 850
click at [121, 259] on div "SPX Protective Put: 3 Tranches 3m 90mn star_border 79.716 [DATE] Summary Positi…" at bounding box center [676, 470] width 1353 height 850
